Goal: Information Seeking & Learning: Check status

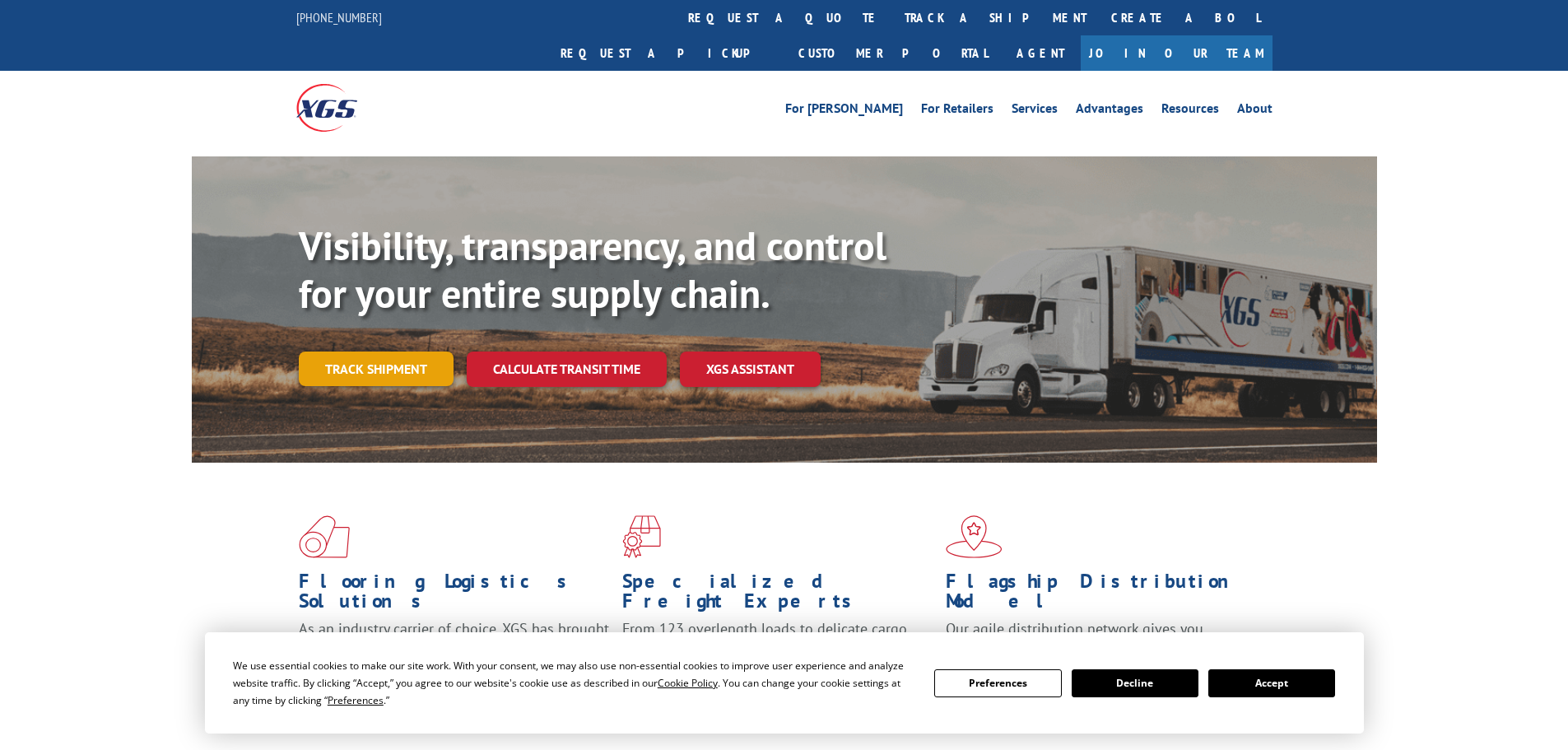
click at [393, 351] on link "Track shipment" at bounding box center [376, 368] width 155 height 34
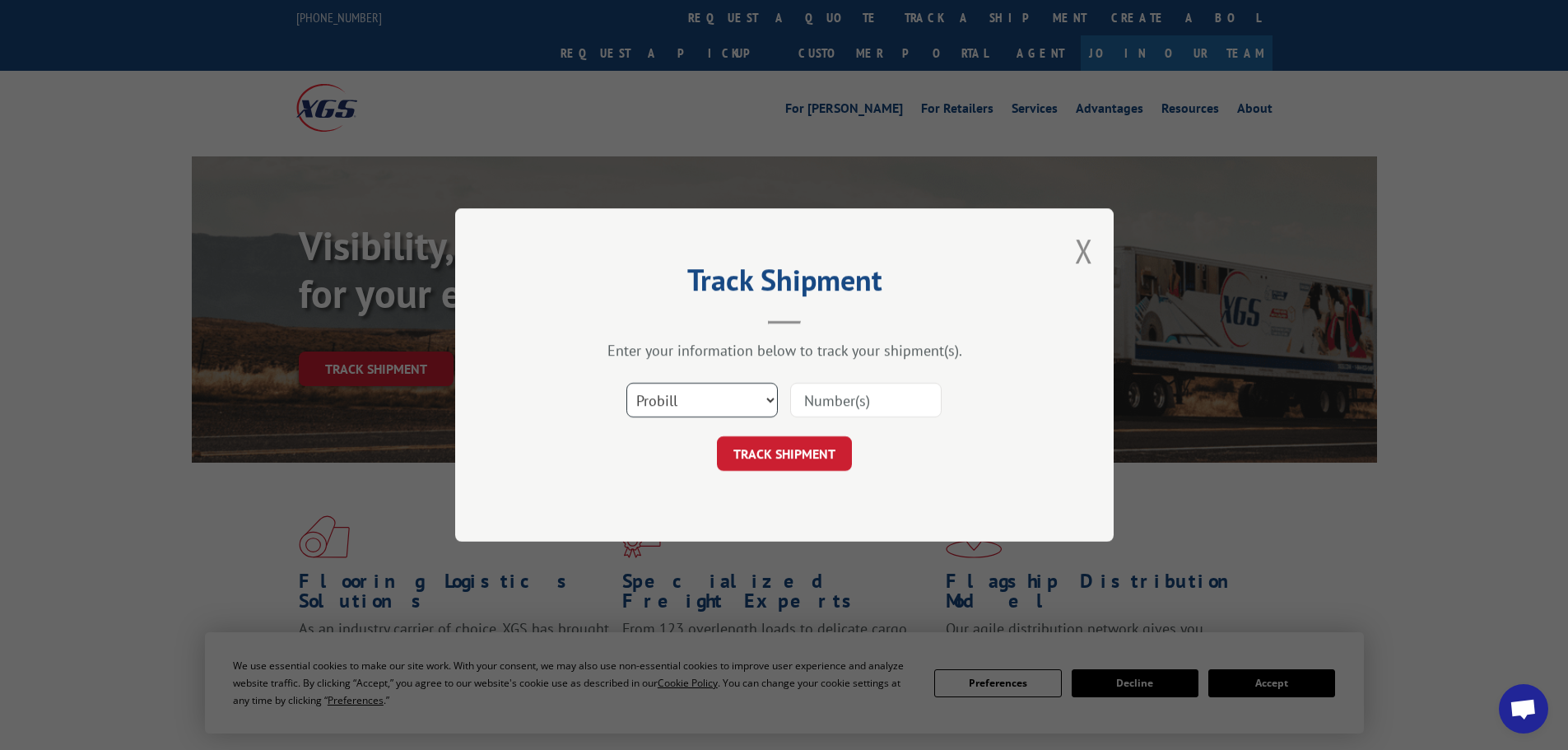
click at [699, 388] on select "Select category... Probill BOL PO" at bounding box center [702, 400] width 151 height 34
select select "bol"
click at [626, 383] on select "Select category... Probill BOL PO" at bounding box center [702, 400] width 151 height 34
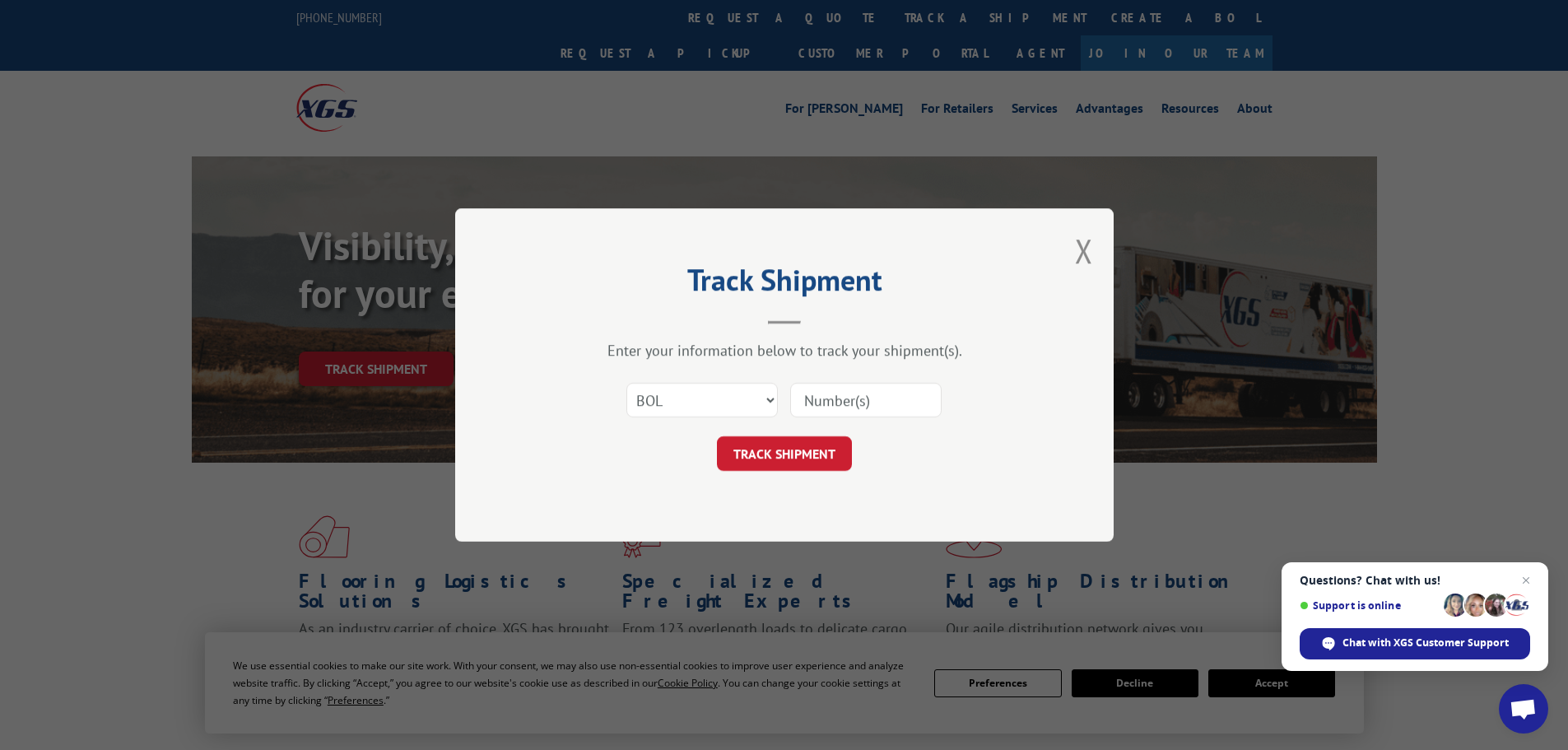
click at [878, 411] on input at bounding box center [866, 400] width 151 height 34
type input "2401850"
click button "TRACK SHIPMENT" at bounding box center [784, 453] width 135 height 34
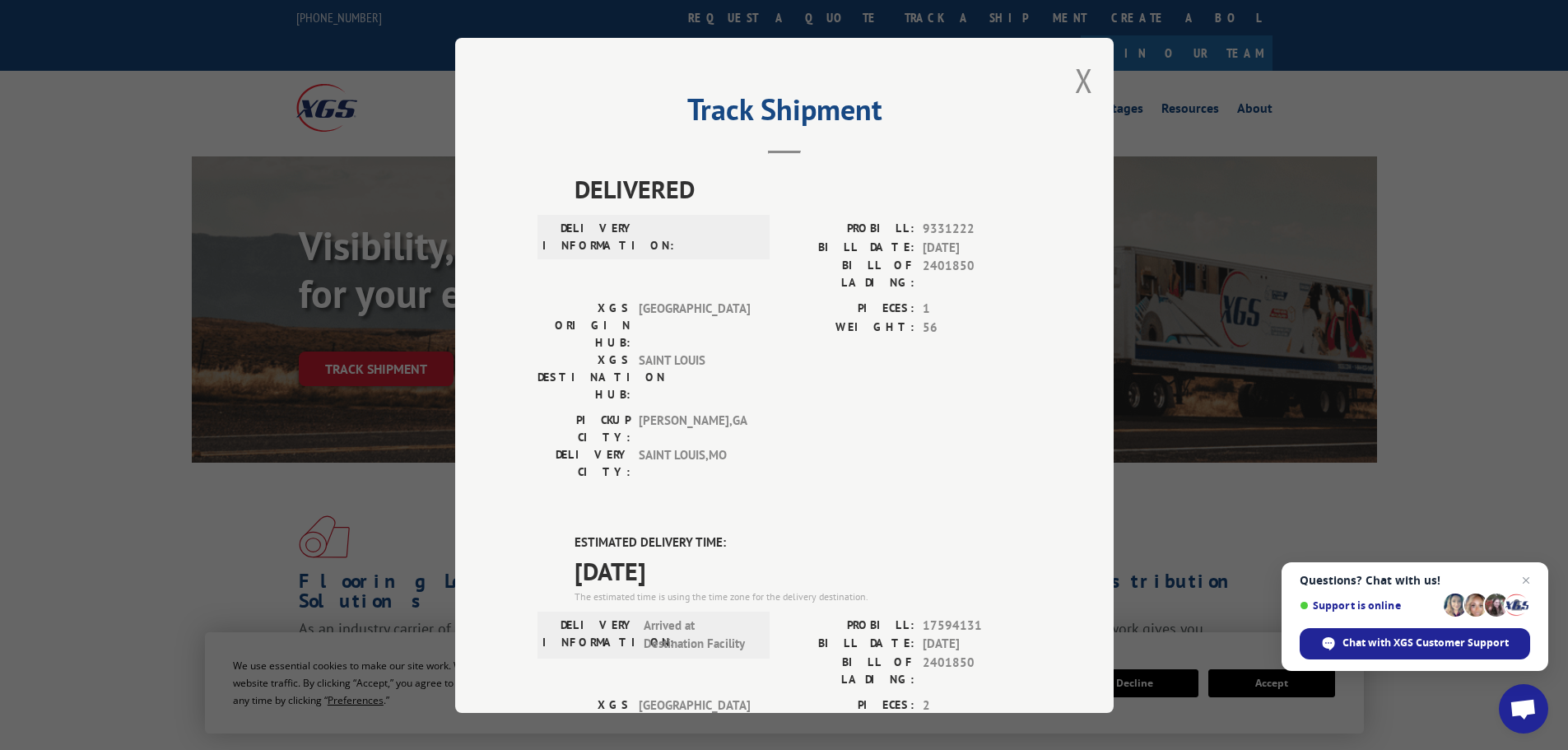
click at [1107, 73] on div "Track Shipment DELIVERED DELIVERY INFORMATION: PROBILL: 9331222 BILL DATE: [DAT…" at bounding box center [784, 375] width 659 height 674
click at [1075, 80] on button "Close modal" at bounding box center [1084, 81] width 18 height 44
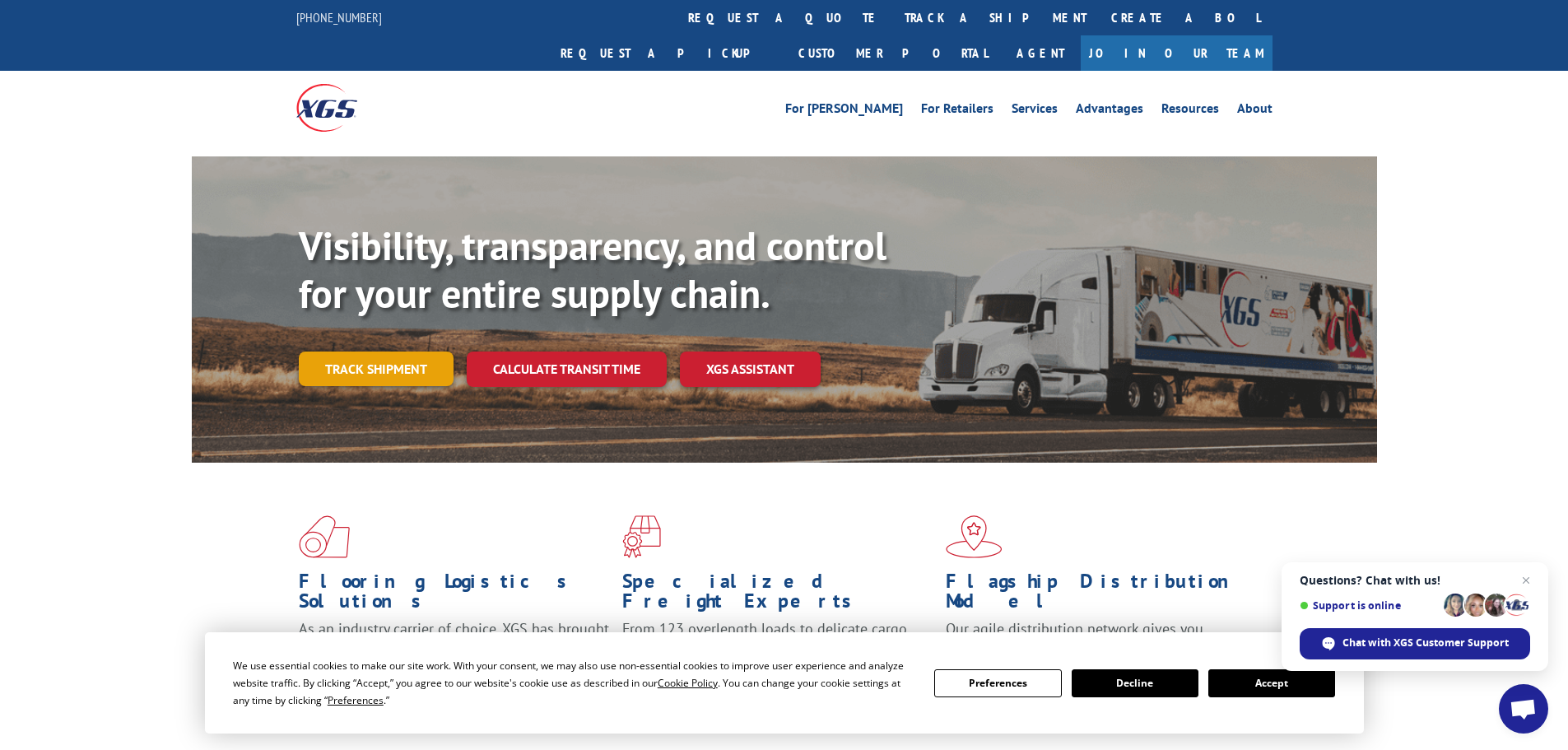
click at [422, 351] on link "Track shipment" at bounding box center [376, 368] width 155 height 34
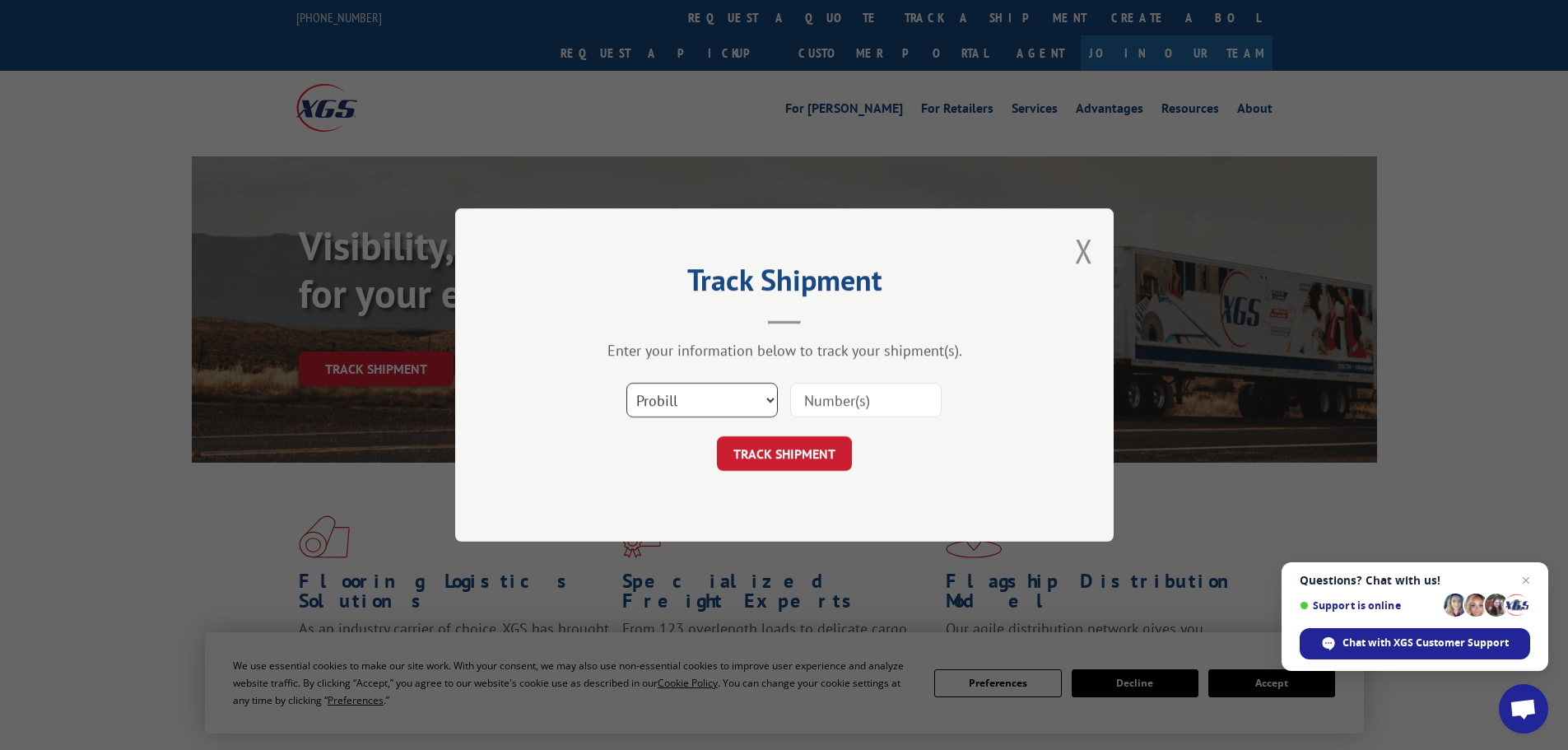
click at [752, 389] on select "Select category... Probill BOL PO" at bounding box center [702, 400] width 151 height 34
select select "bol"
click at [626, 383] on select "Select category... Probill BOL PO" at bounding box center [702, 400] width 151 height 34
click at [840, 411] on input at bounding box center [866, 400] width 151 height 34
paste input "2401850"
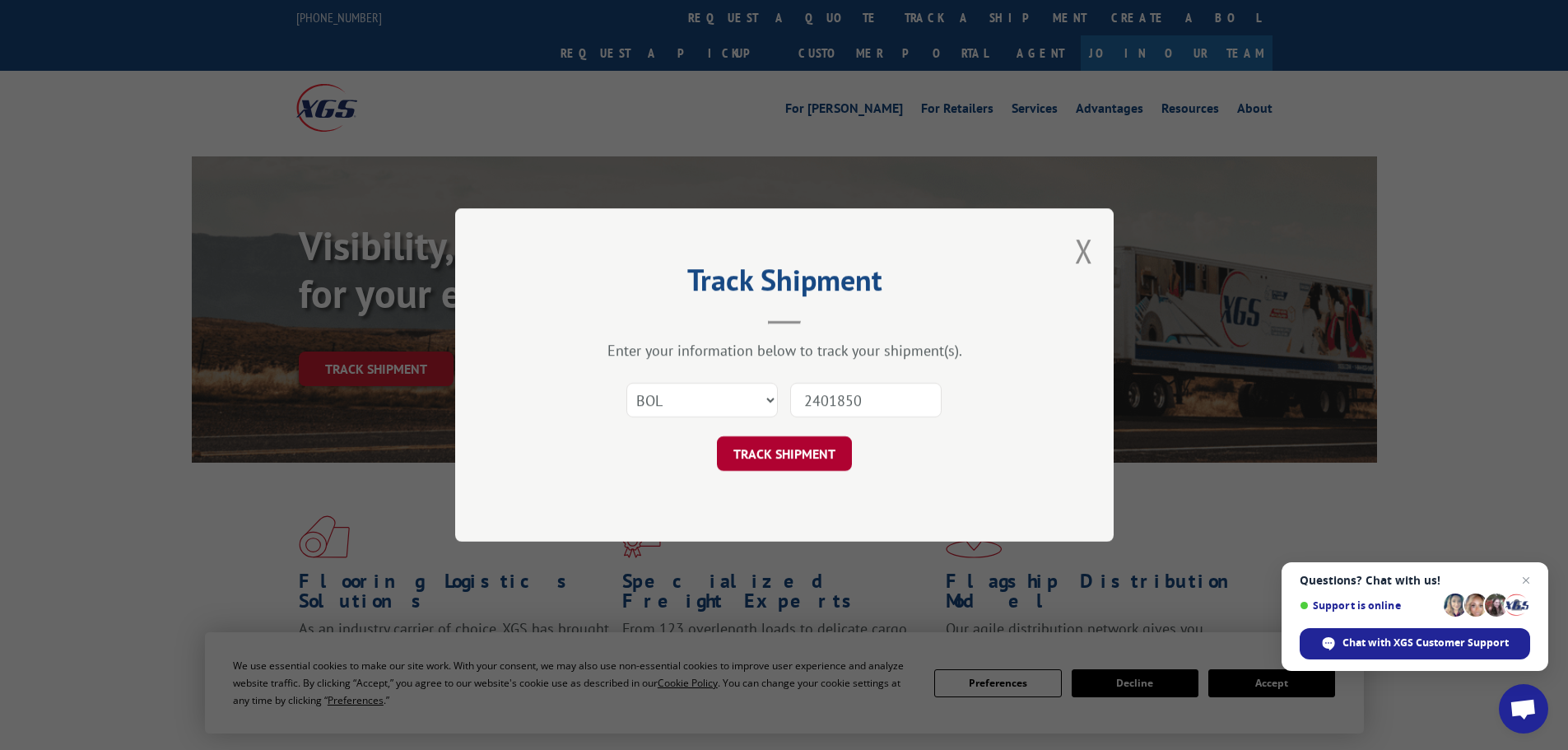
type input "2401850"
click at [819, 471] on button "TRACK SHIPMENT" at bounding box center [784, 453] width 135 height 34
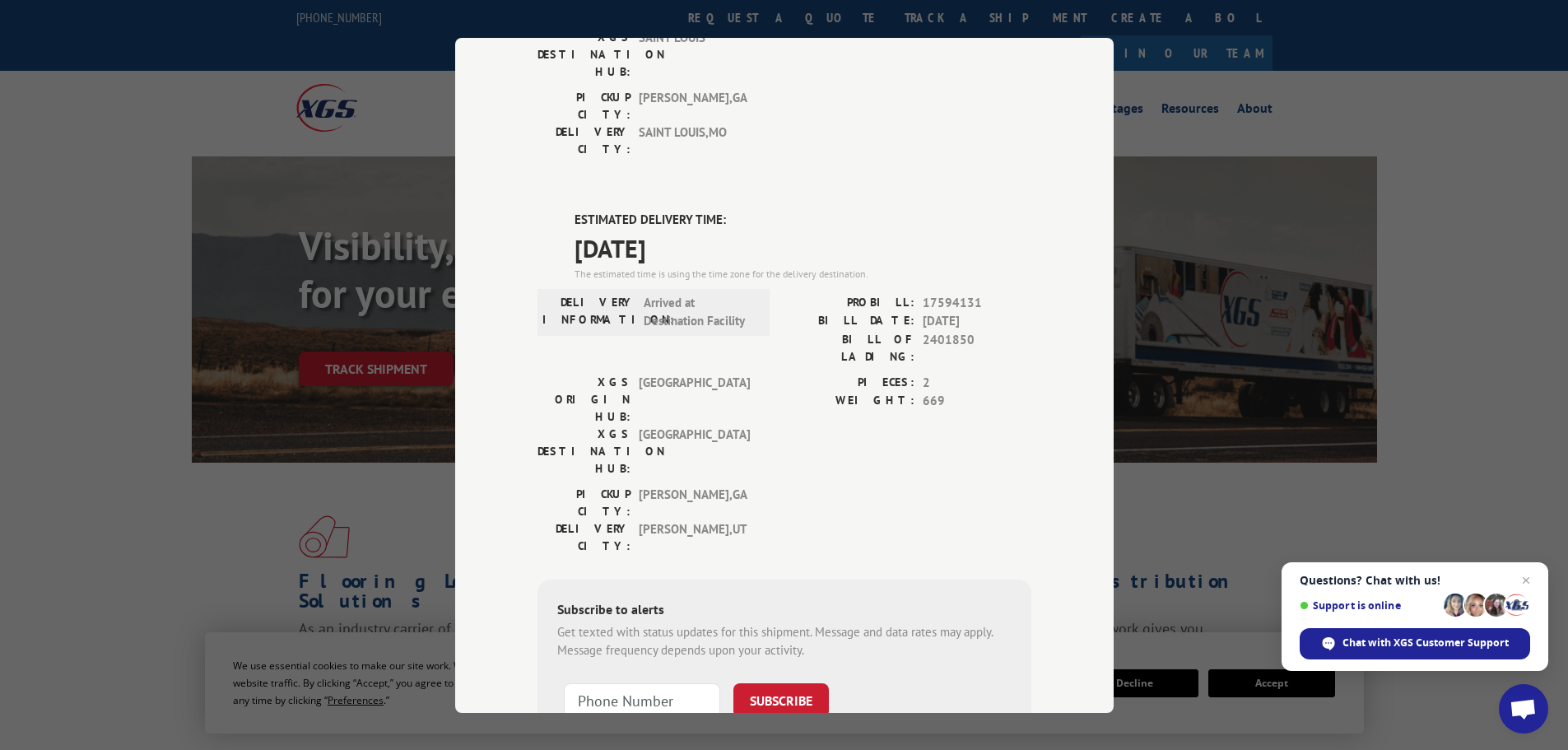
scroll to position [329, 0]
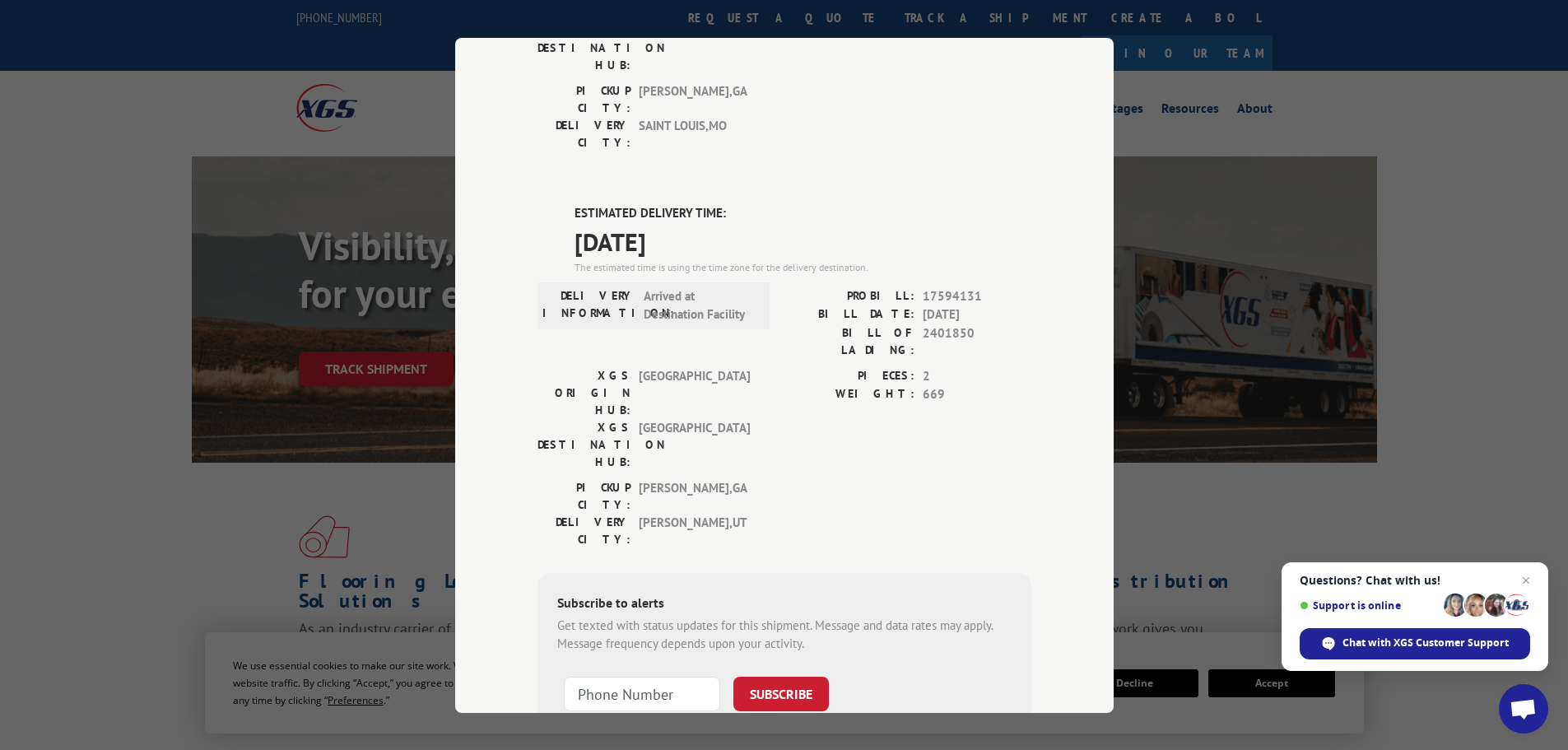
click at [1262, 325] on div "Track Shipment DELIVERED DELIVERY INFORMATION: PROBILL: 9331222 BILL DATE: [DAT…" at bounding box center [784, 375] width 1568 height 750
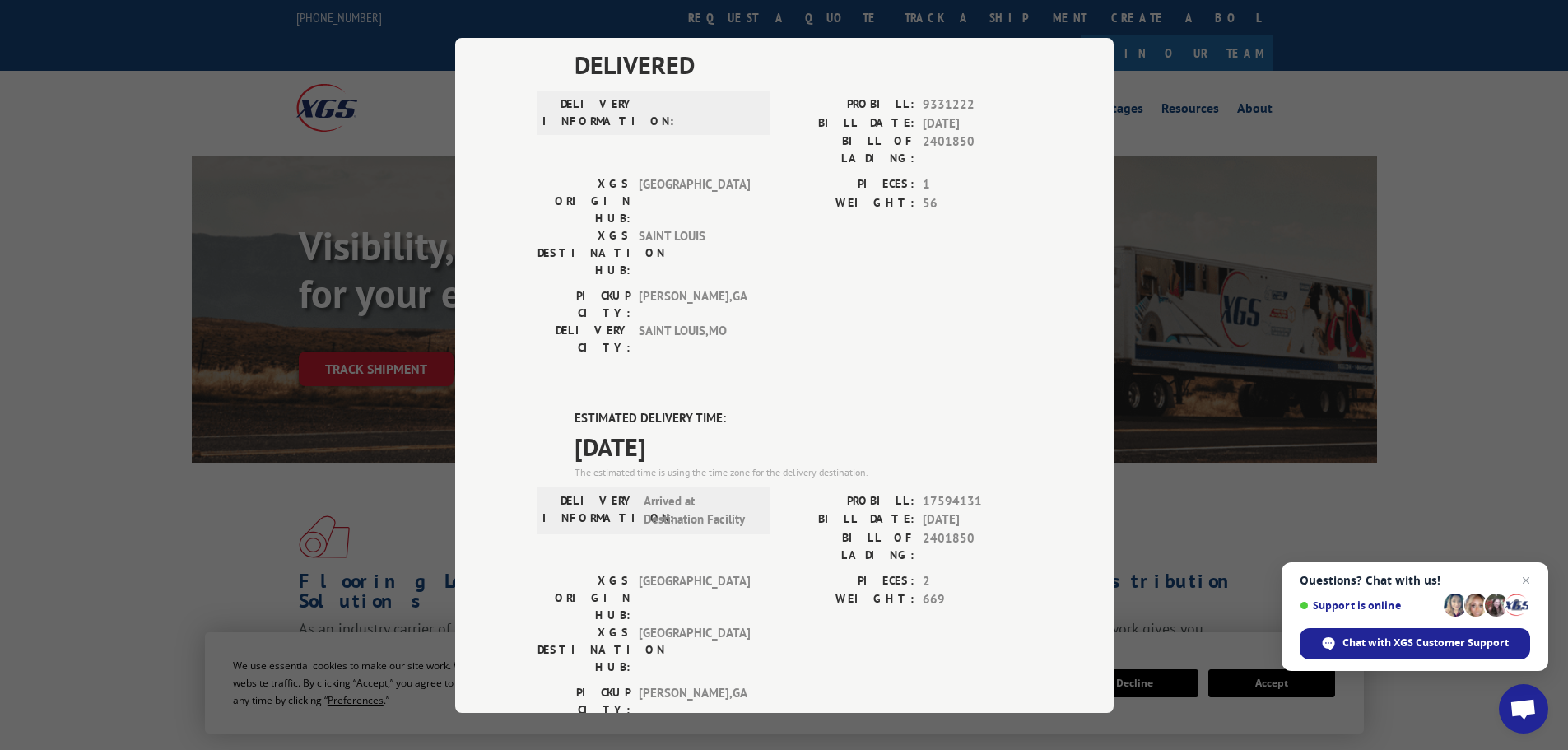
scroll to position [0, 0]
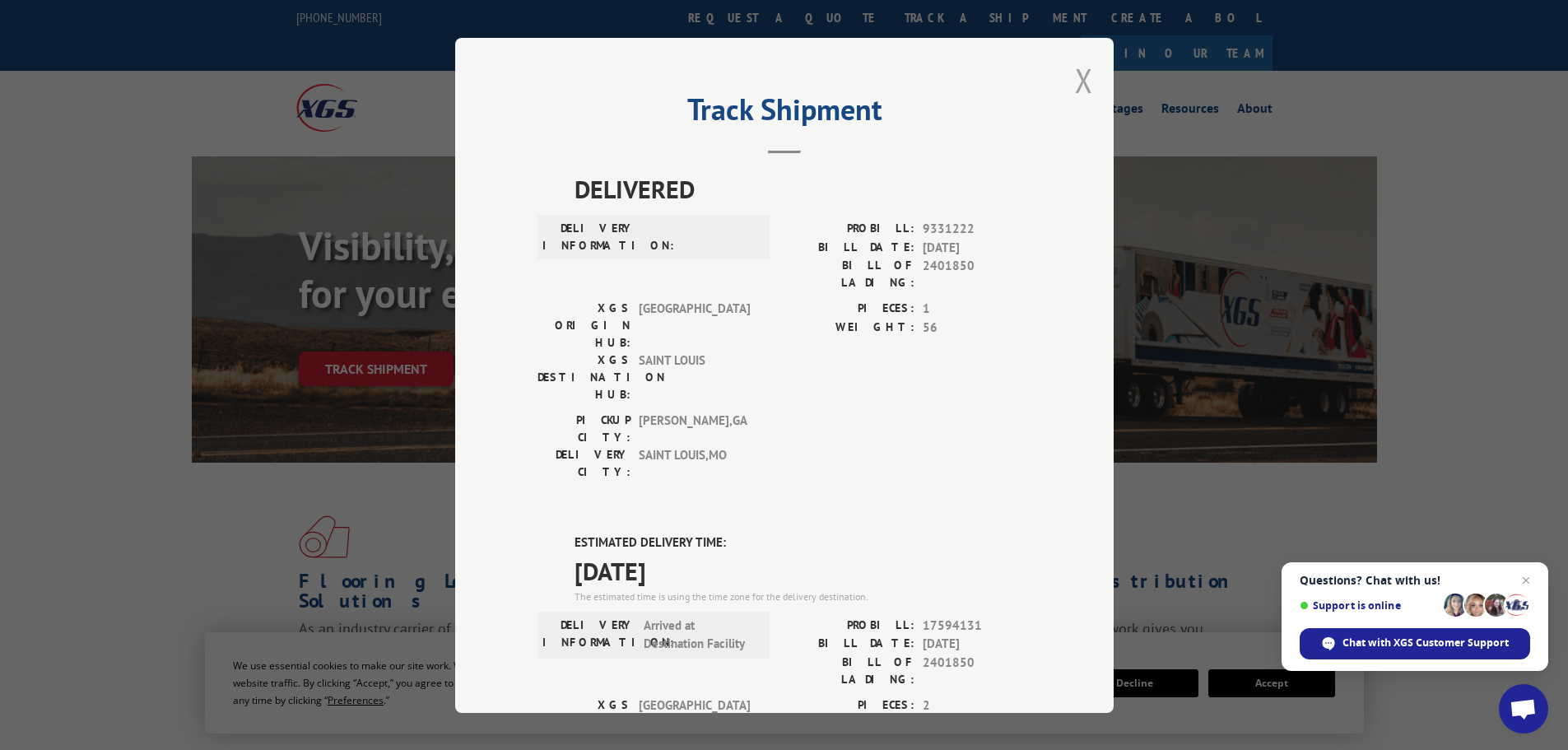
click at [1076, 85] on button "Close modal" at bounding box center [1084, 81] width 18 height 44
